Goal: Communication & Community: Answer question/provide support

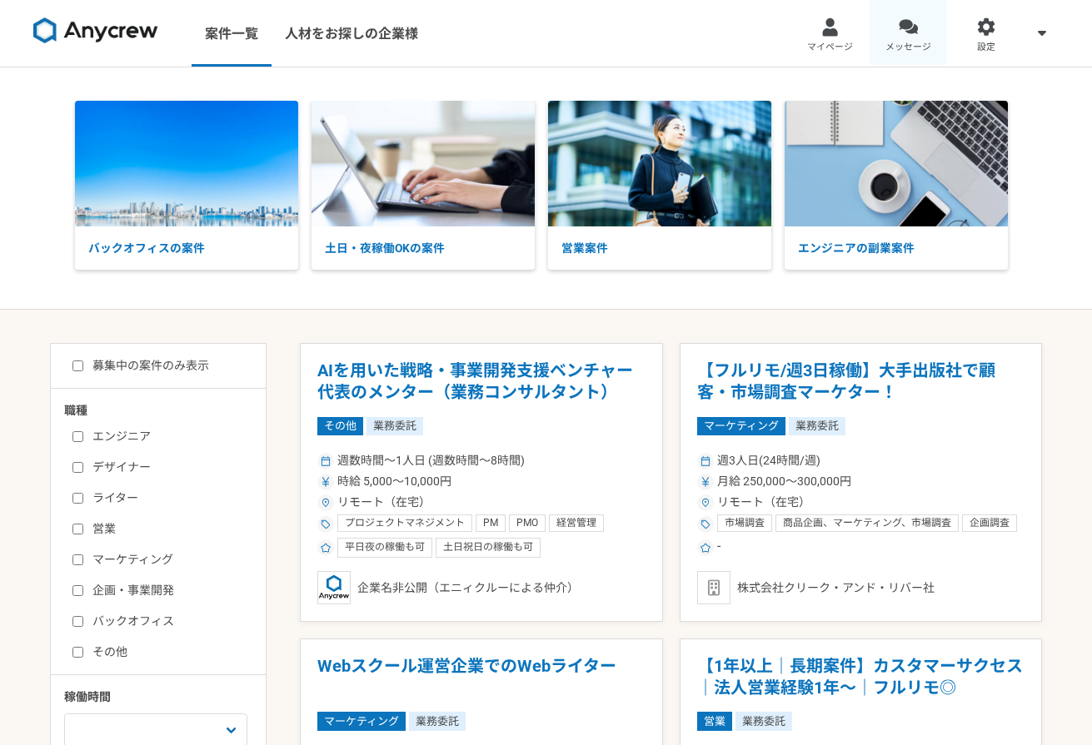
click at [907, 42] on span "メッセージ" at bounding box center [908, 47] width 46 height 13
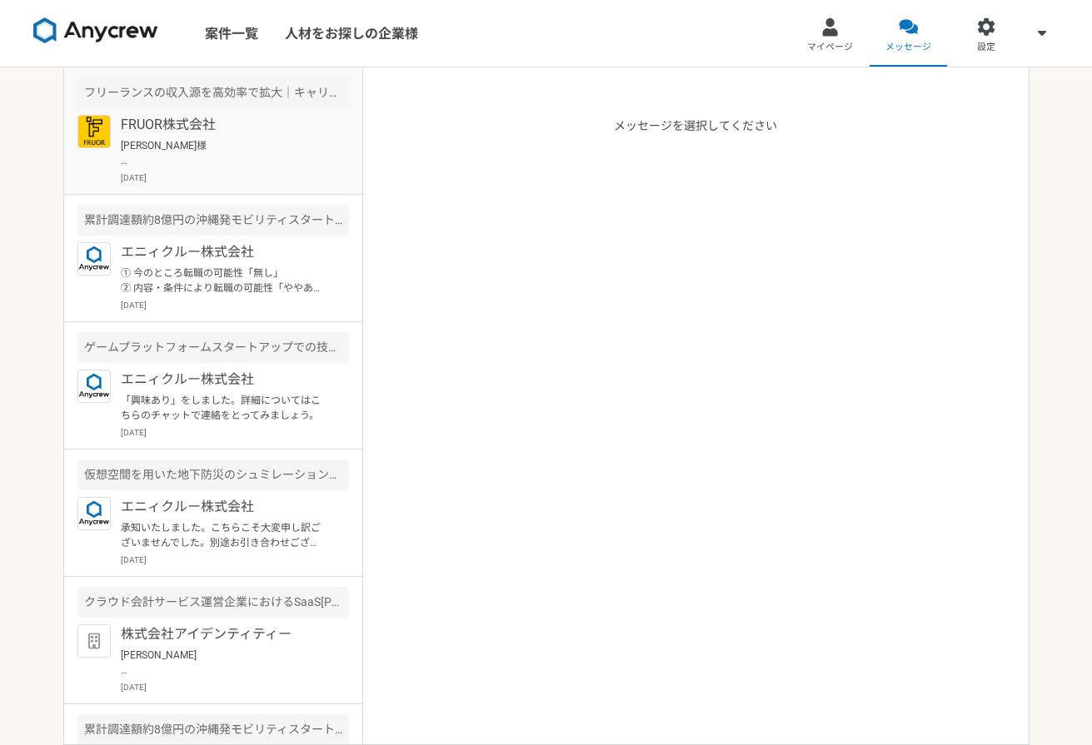
click at [222, 136] on div "FRUOR株式会社 [PERSON_NAME]様 お世話になっております。 FRUOR株式会社[PERSON_NAME]でございます。 ご対応いただきありがと…" at bounding box center [235, 149] width 228 height 69
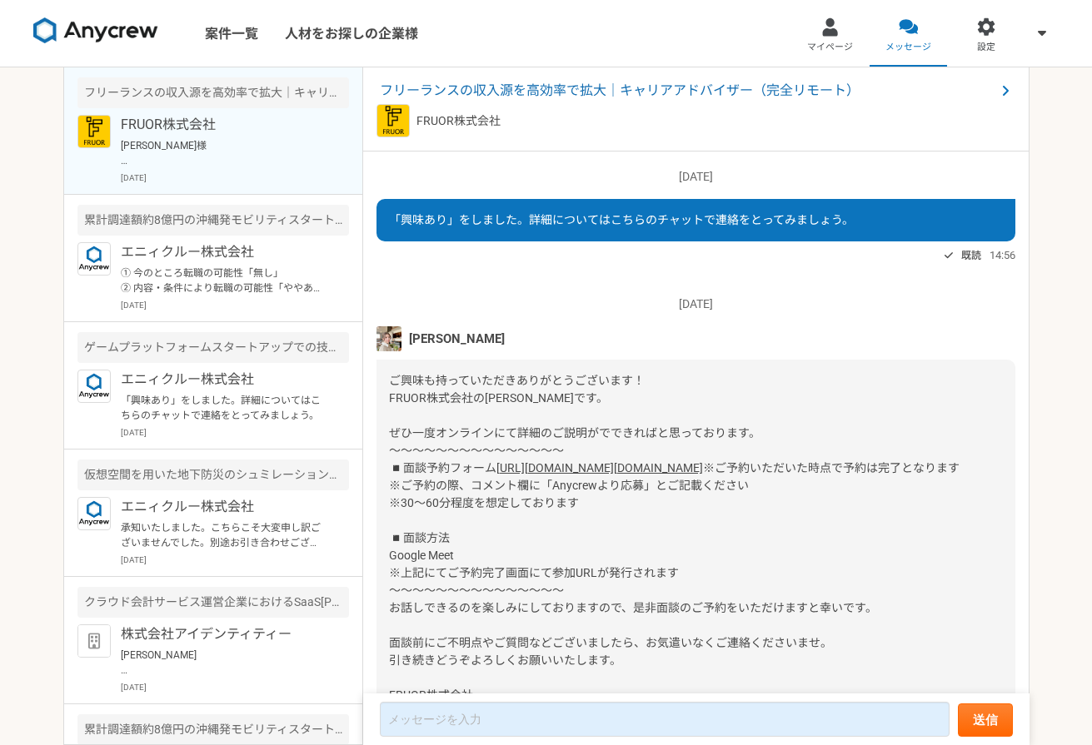
scroll to position [608, 0]
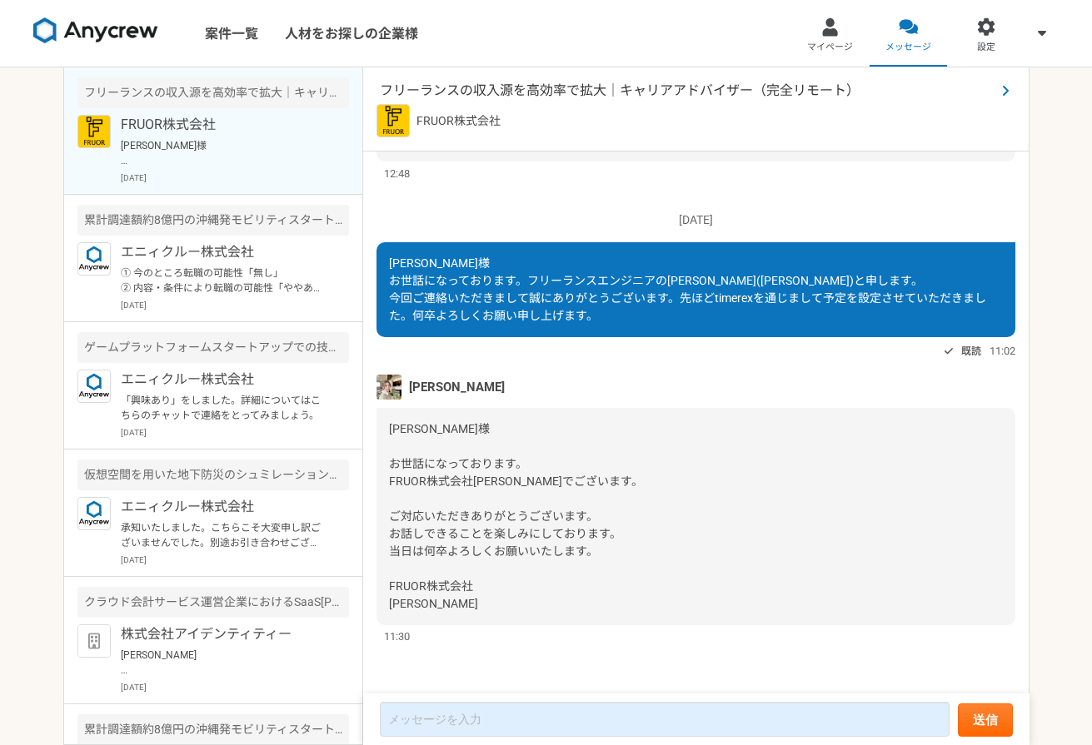
click at [496, 98] on span "フリーランスの収入源を高効率で拡大｜キャリアアドバイザー（完全リモート）" at bounding box center [687, 91] width 615 height 20
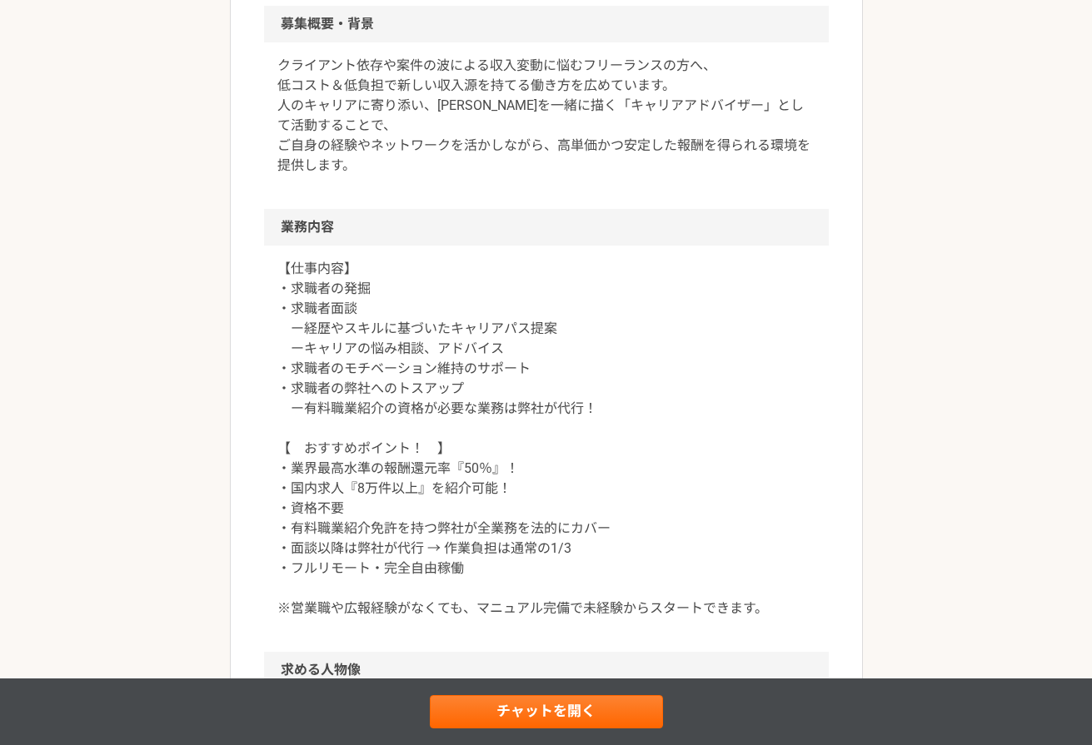
scroll to position [536, 0]
